Goal: Find contact information: Find contact information

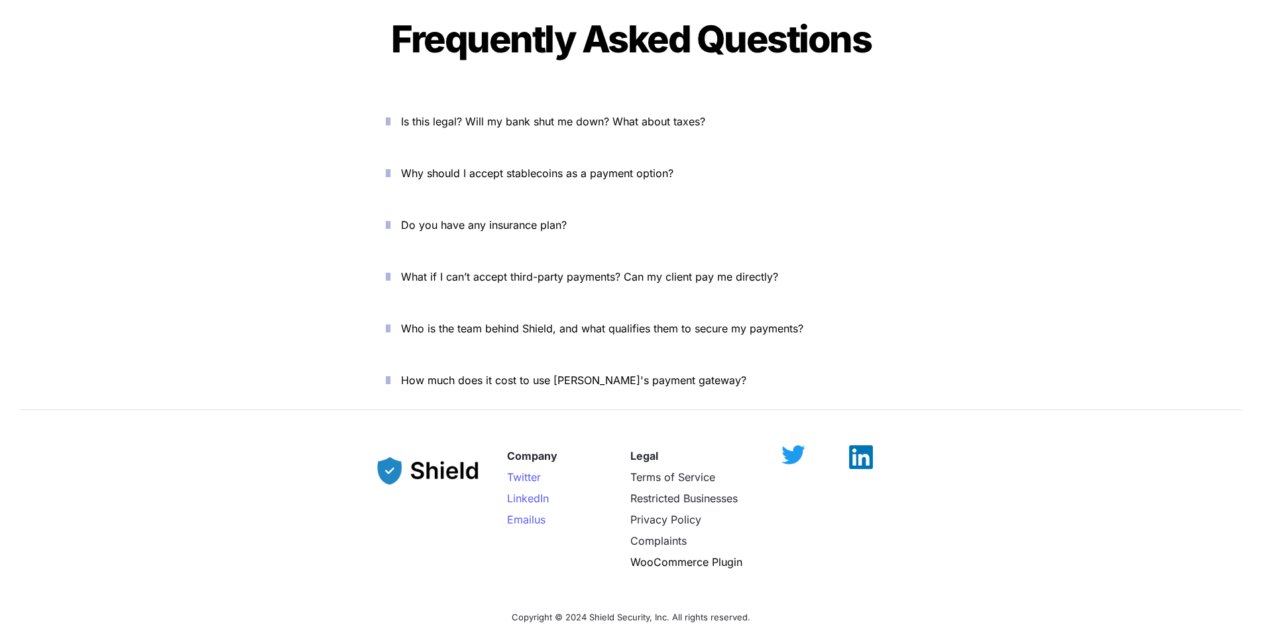
scroll to position [4310, 0]
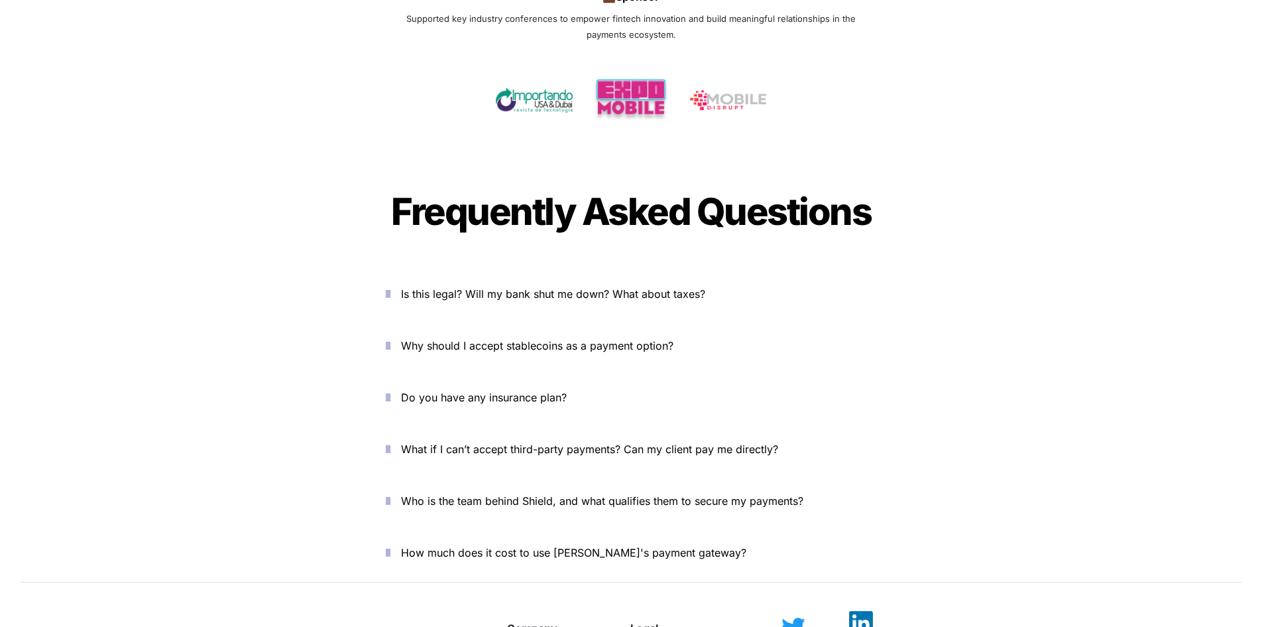
click at [863, 611] on img at bounding box center [861, 623] width 24 height 24
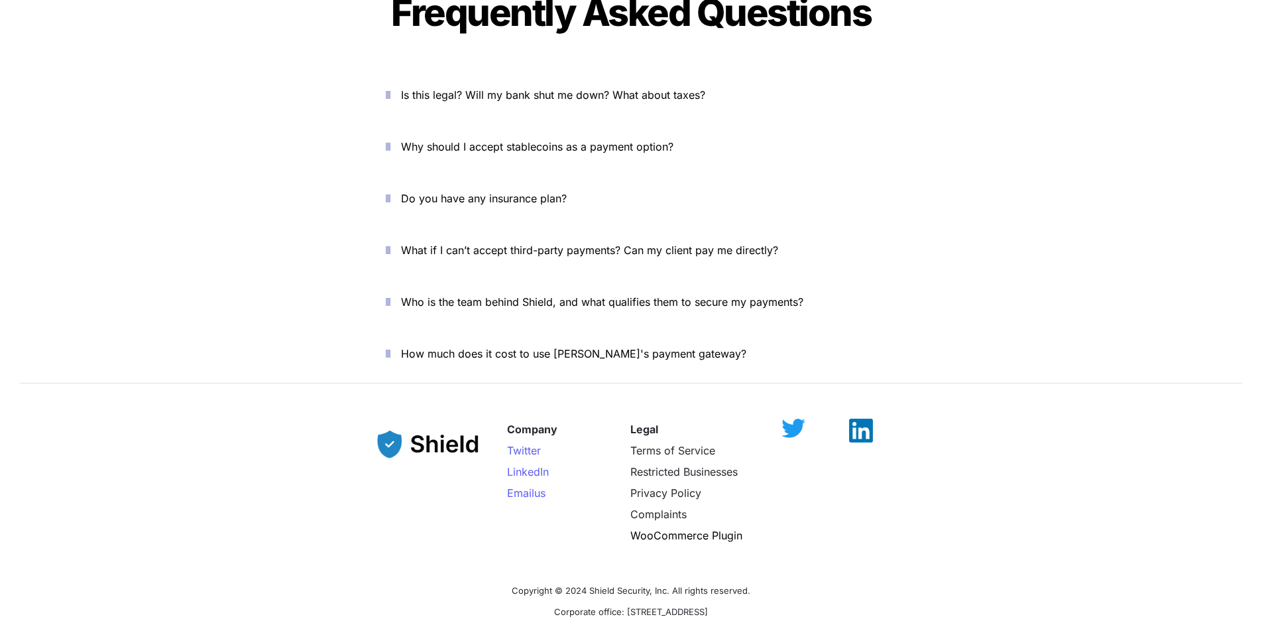
scroll to position [4442, 0]
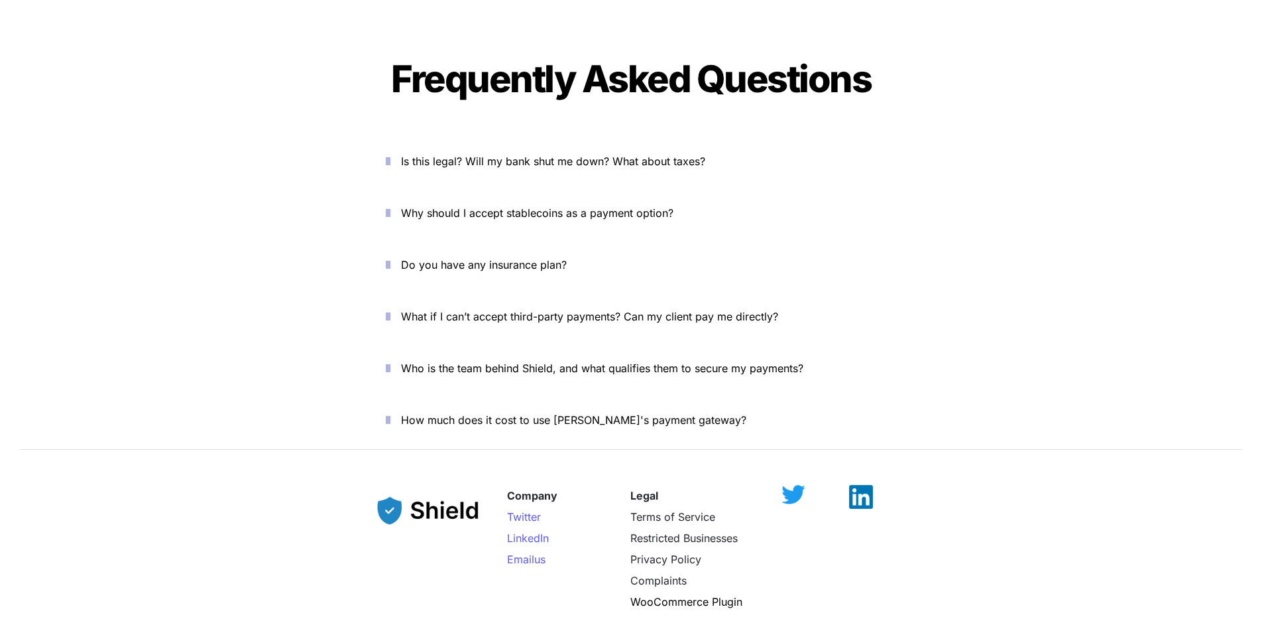
click at [391, 412] on icon "button" at bounding box center [388, 420] width 5 height 16
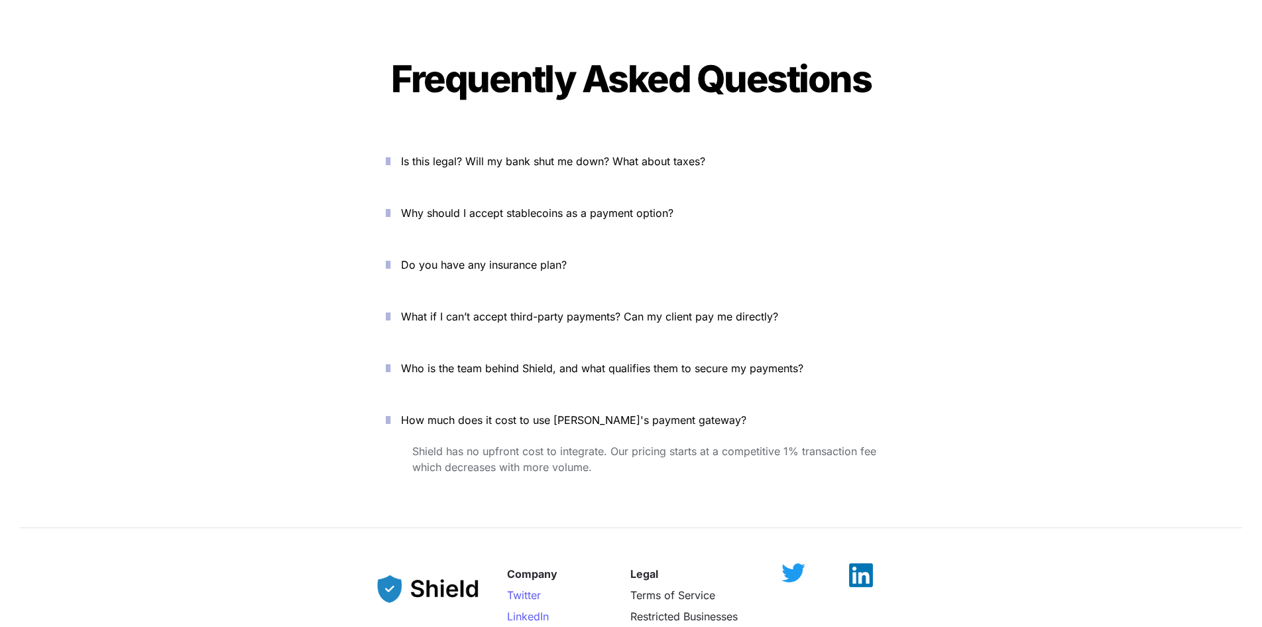
click at [391, 412] on icon "button" at bounding box center [388, 420] width 5 height 16
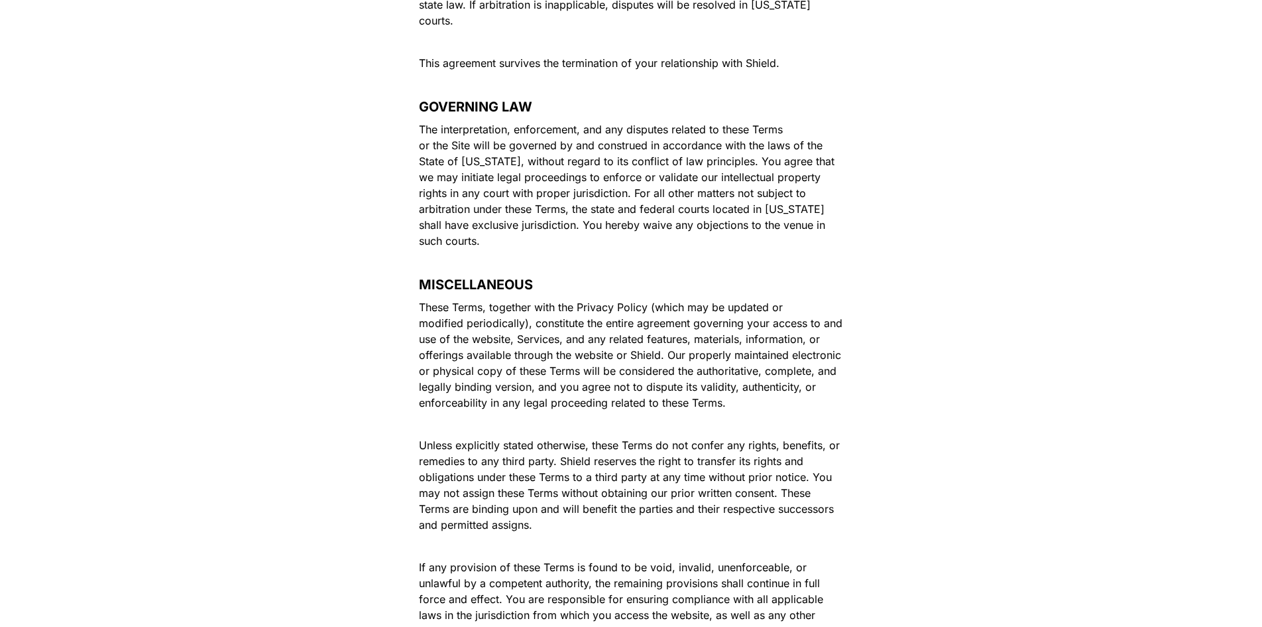
scroll to position [7652, 0]
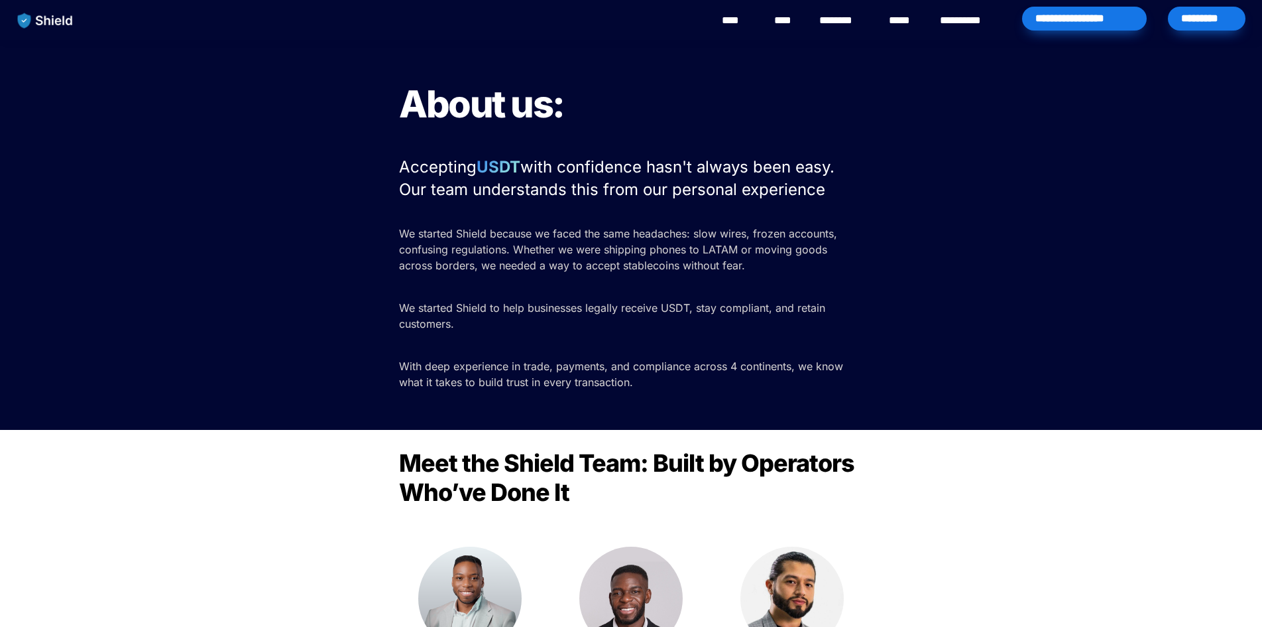
scroll to position [1011, 0]
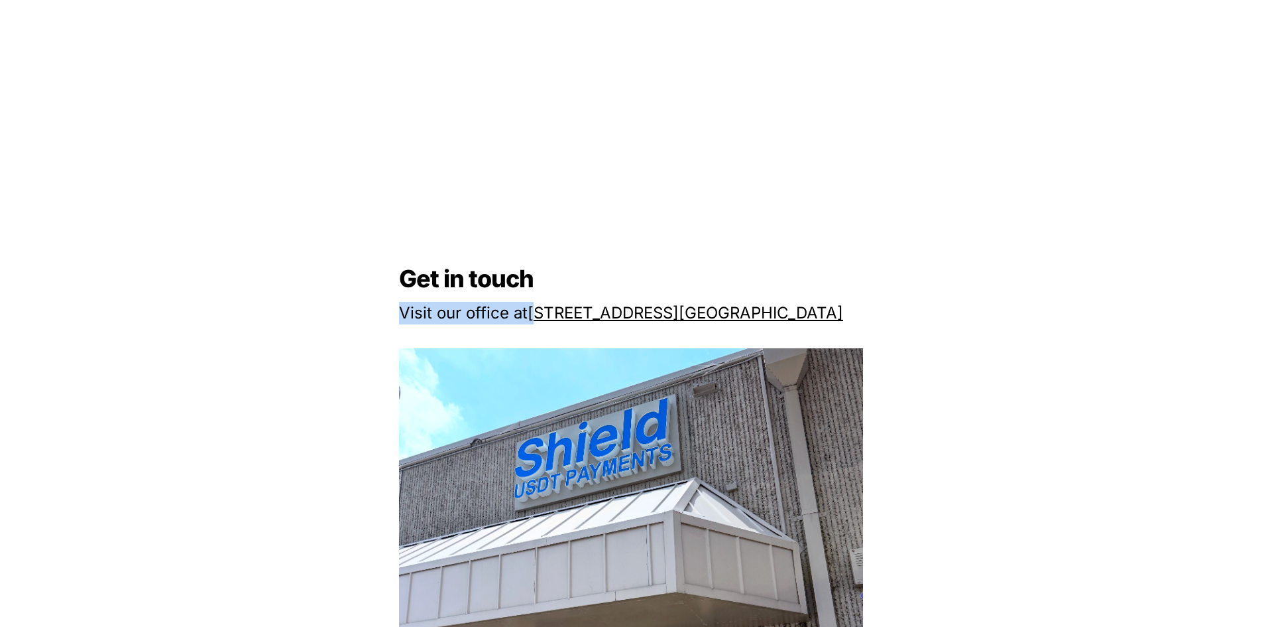
drag, startPoint x: 530, startPoint y: 295, endPoint x: 543, endPoint y: 322, distance: 30.2
click at [543, 322] on div "Get in touch Visit our office at 2608 NW 72nd Ave, Miami, FL 33122 Send us an e…" at bounding box center [631, 633] width 1262 height 1250
click at [562, 350] on img at bounding box center [631, 632] width 464 height 569
click at [544, 339] on p at bounding box center [631, 337] width 464 height 21
drag, startPoint x: 529, startPoint y: 328, endPoint x: 538, endPoint y: 337, distance: 13.1
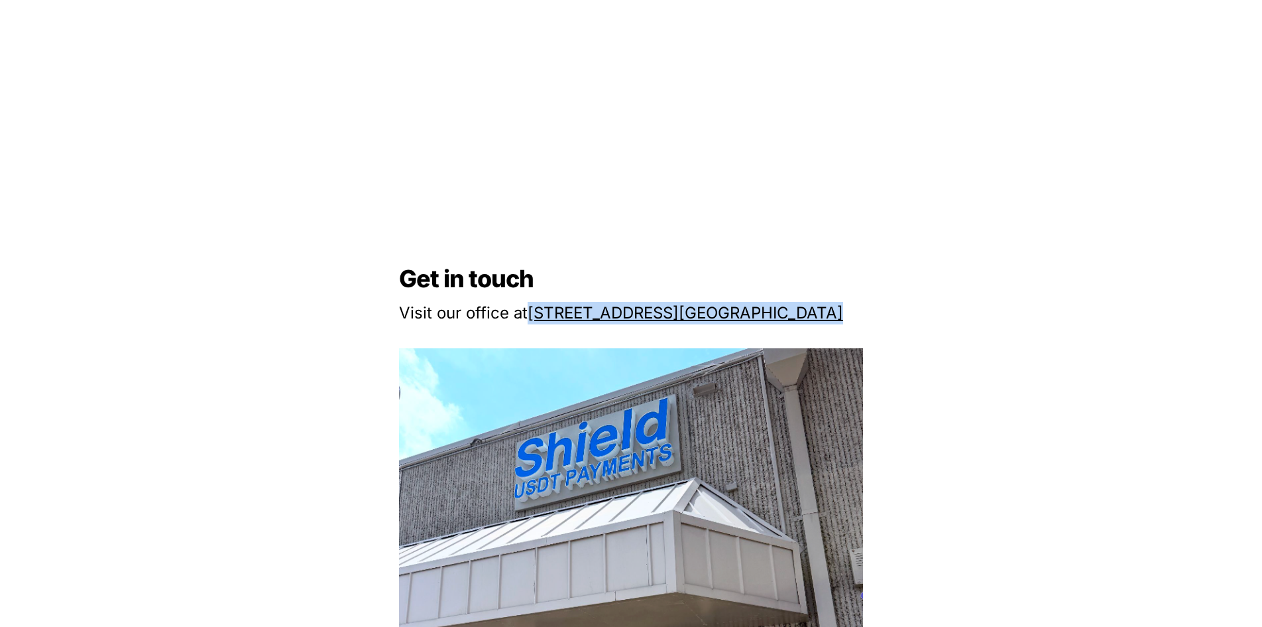
click at [527, 319] on div "Get in touch Visit our office at 2608 NW 72nd Ave, Miami, FL 33122 Send us an e…" at bounding box center [631, 633] width 1262 height 1250
click at [539, 337] on p at bounding box center [631, 337] width 464 height 21
click at [536, 340] on p at bounding box center [631, 337] width 464 height 21
drag, startPoint x: 532, startPoint y: 296, endPoint x: 539, endPoint y: 318, distance: 23.7
click at [539, 318] on div "Get in touch Visit our office at 2608 NW 72nd Ave, Miami, FL 33122 Send us an e…" at bounding box center [631, 633] width 1262 height 1250
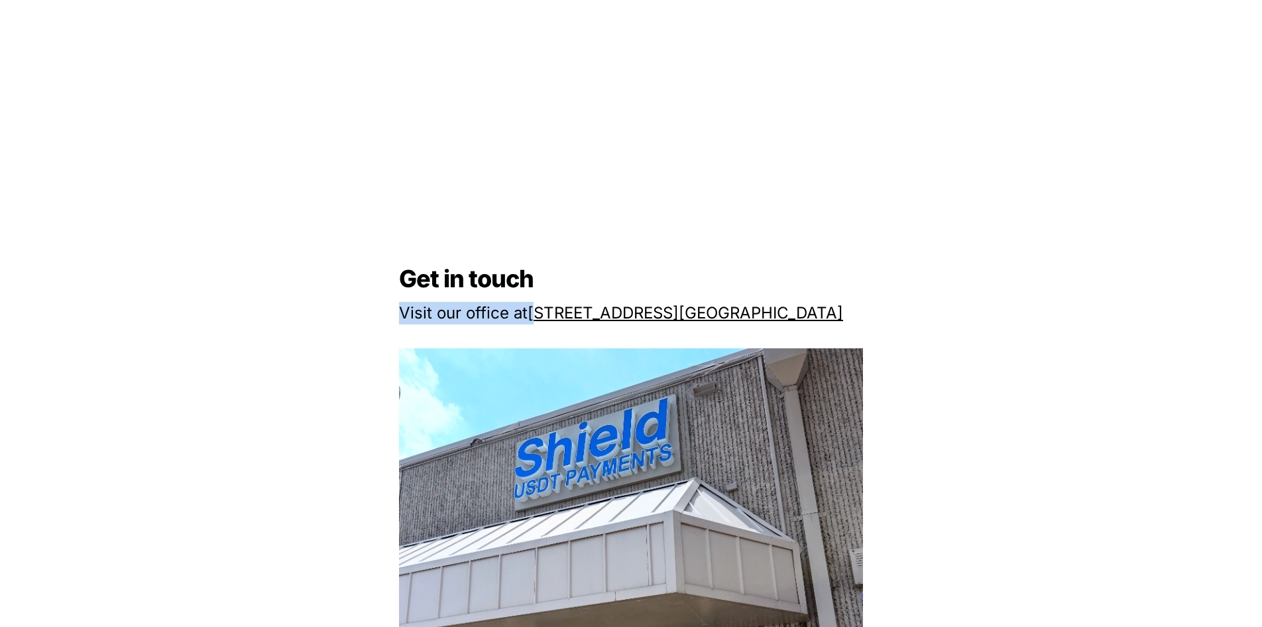
click at [537, 355] on img at bounding box center [631, 632] width 464 height 569
click at [513, 337] on p at bounding box center [631, 337] width 464 height 21
drag, startPoint x: 527, startPoint y: 330, endPoint x: 639, endPoint y: 326, distance: 111.5
click at [637, 326] on div "Get in touch Visit our office at 2608 NW 72nd Ave, Miami, FL 33122 Send us an e…" at bounding box center [631, 633] width 1262 height 1250
click at [699, 328] on p at bounding box center [631, 337] width 464 height 21
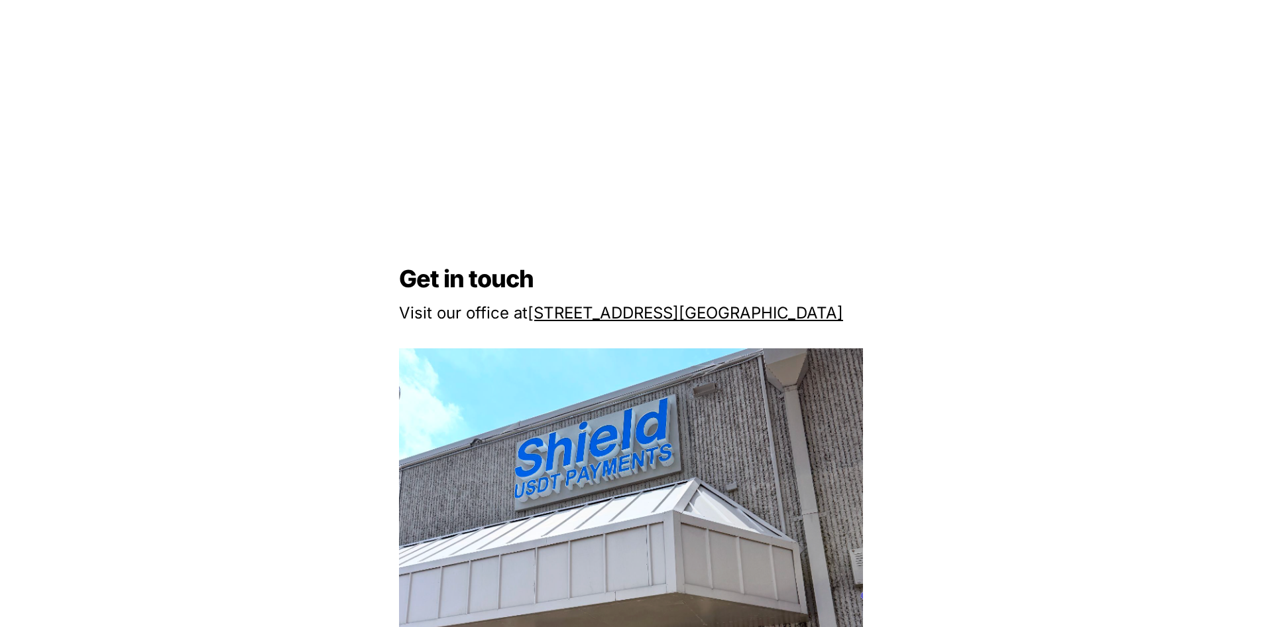
click at [676, 277] on h2 "Get in touch" at bounding box center [631, 279] width 464 height 40
drag, startPoint x: 676, startPoint y: 296, endPoint x: 676, endPoint y: 314, distance: 17.3
click at [676, 314] on div "Get in touch Visit our office at 2608 NW 72nd Ave, Miami, FL 33122 Send us an e…" at bounding box center [631, 633] width 1262 height 1250
copy div "Visit our office at 2608 NW 72nd Ave"
click at [754, 123] on div "Get in touch Visit our office at 2608 NW 72nd Ave, Miami, FL 33122 Send us an e…" at bounding box center [631, 633] width 1262 height 1250
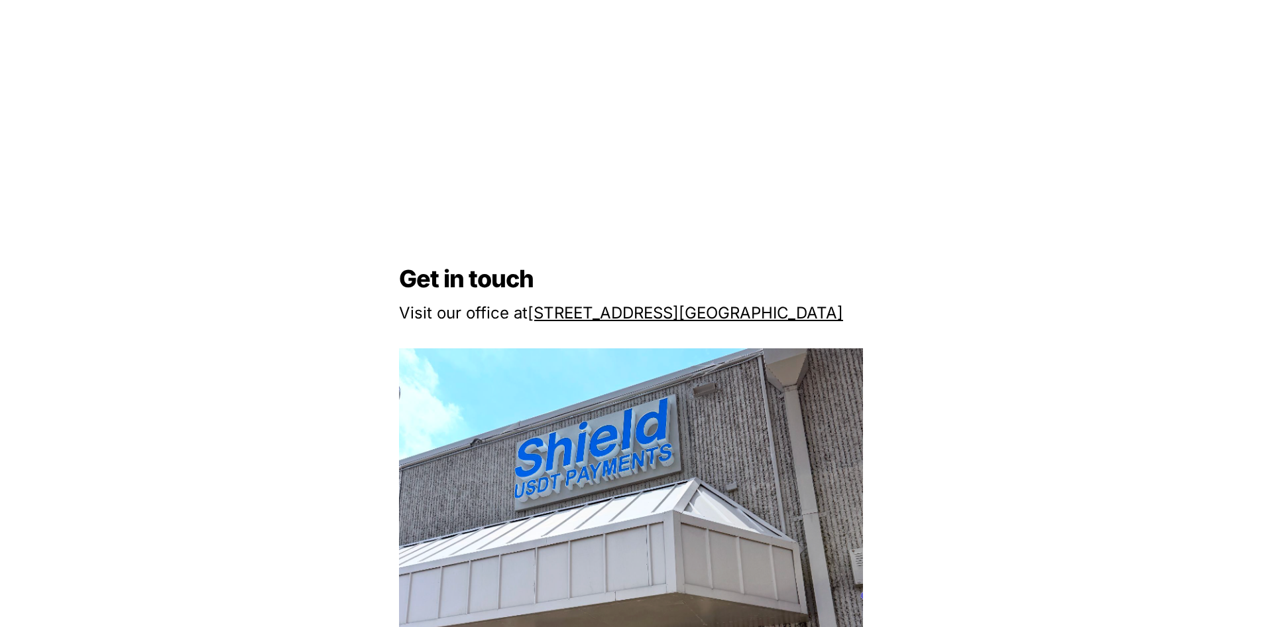
drag, startPoint x: 717, startPoint y: 168, endPoint x: 697, endPoint y: 168, distance: 19.9
click at [717, 168] on div "Get in touch Visit our office at 2608 NW 72nd Ave, Miami, FL 33122 Send us an e…" at bounding box center [631, 633] width 1262 height 1250
drag, startPoint x: 540, startPoint y: 297, endPoint x: 673, endPoint y: 317, distance: 134.7
click at [673, 317] on div "Get in touch Visit our office at 2608 NW 72nd Ave, Miami, FL 33122 Send us an e…" at bounding box center [631, 633] width 1262 height 1250
copy div "Visit our office at 2608 NW 72nd Ave"
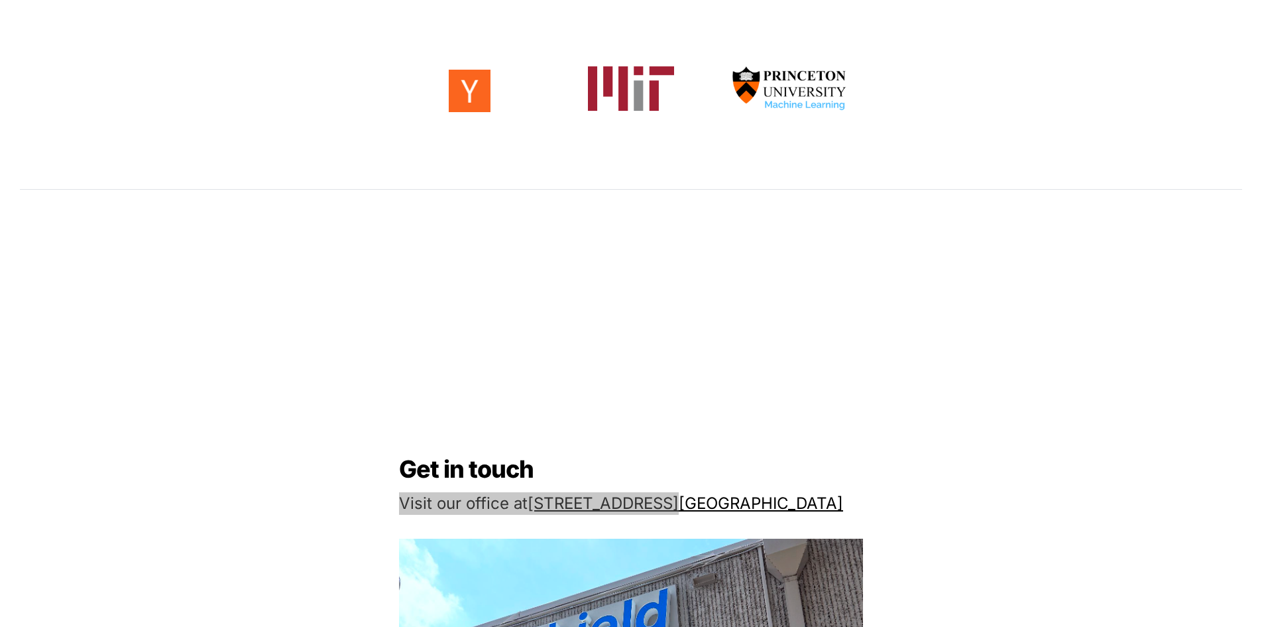
scroll to position [687, 0]
